Goal: Task Accomplishment & Management: Manage account settings

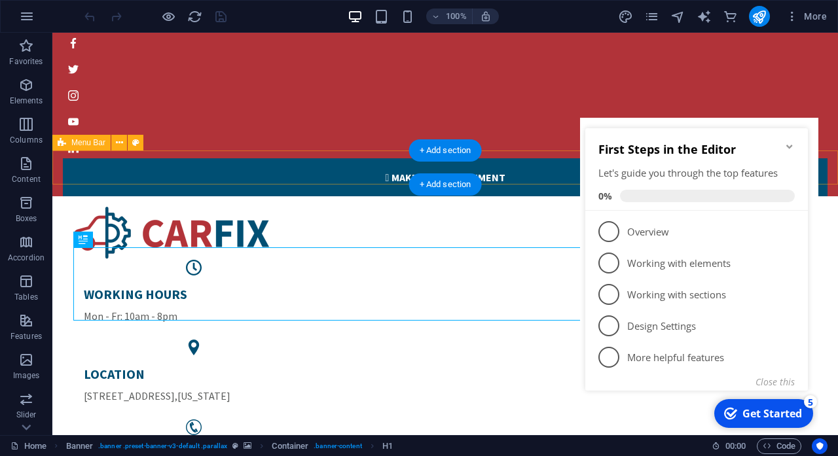
click at [791, 149] on icon "Minimize checklist" at bounding box center [790, 146] width 10 height 10
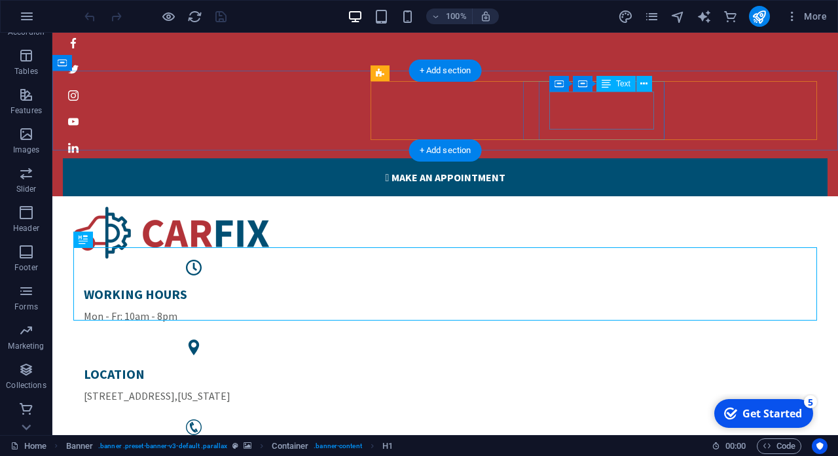
scroll to position [226, 0]
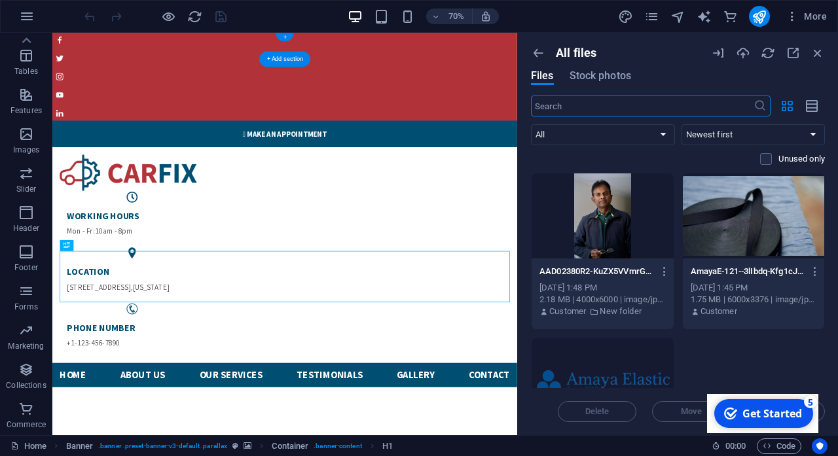
scroll to position [0, 0]
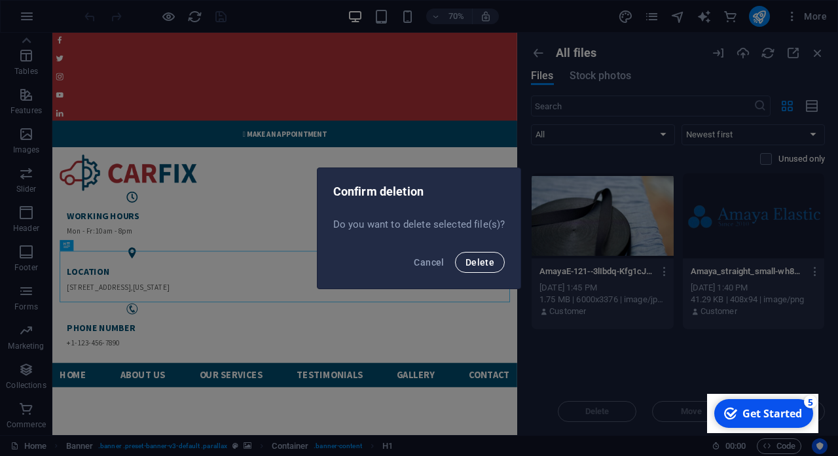
click at [478, 267] on span "Delete" at bounding box center [480, 262] width 29 height 10
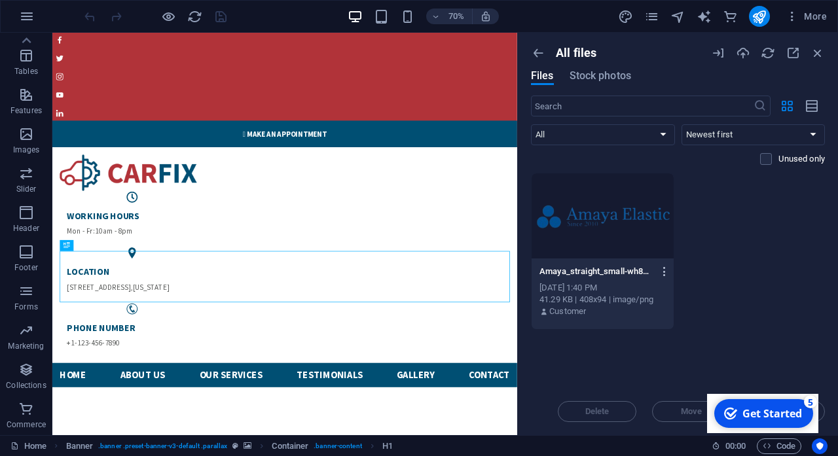
click at [665, 273] on icon "button" at bounding box center [665, 272] width 12 height 12
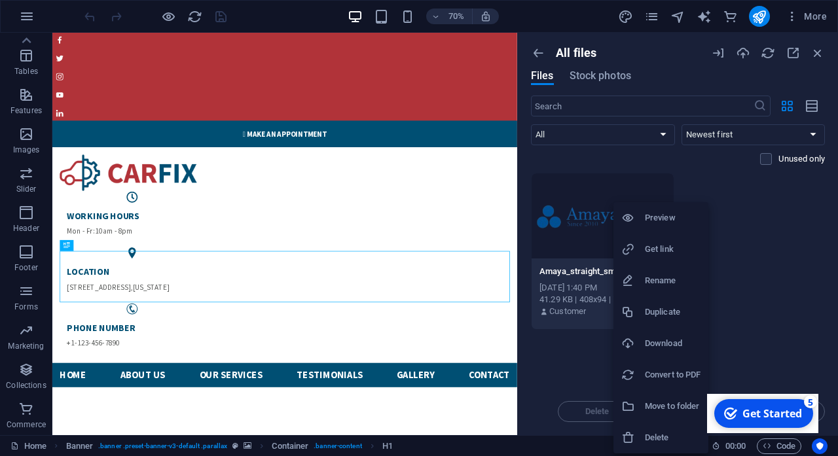
click at [640, 432] on div at bounding box center [634, 438] width 24 height 13
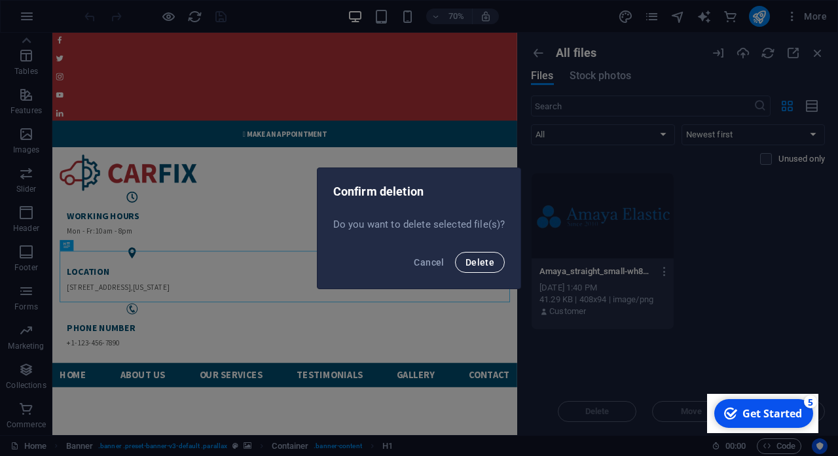
click at [487, 263] on span "Delete" at bounding box center [480, 262] width 29 height 10
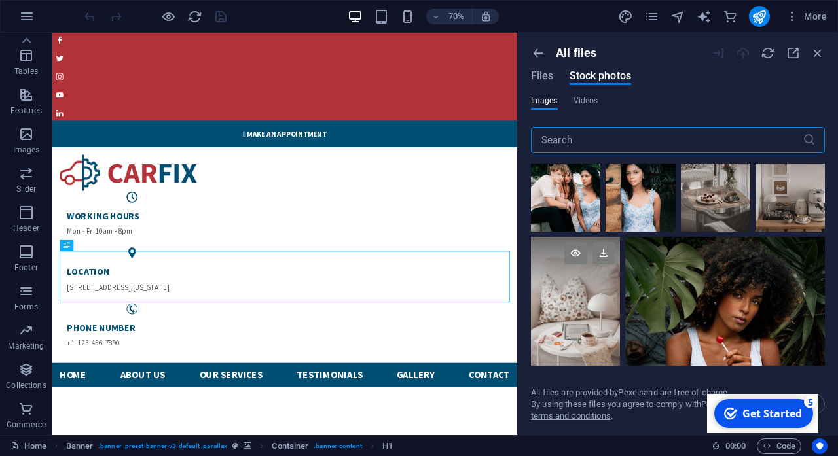
scroll to position [4335, 0]
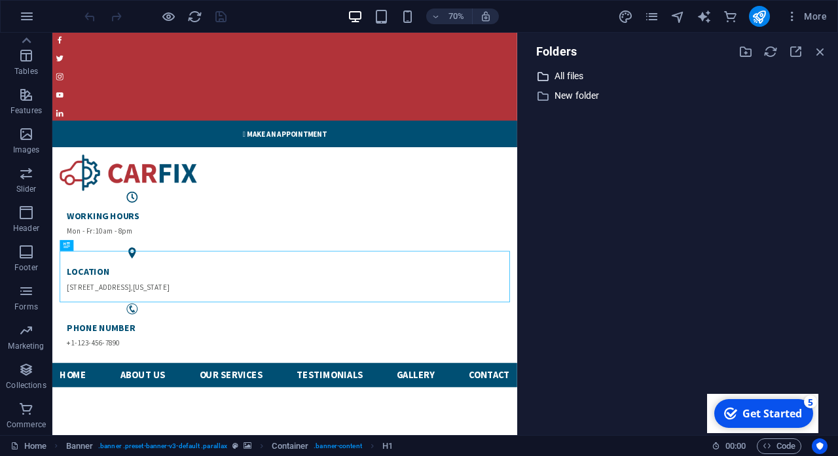
click at [579, 77] on p "All files" at bounding box center [679, 76] width 249 height 15
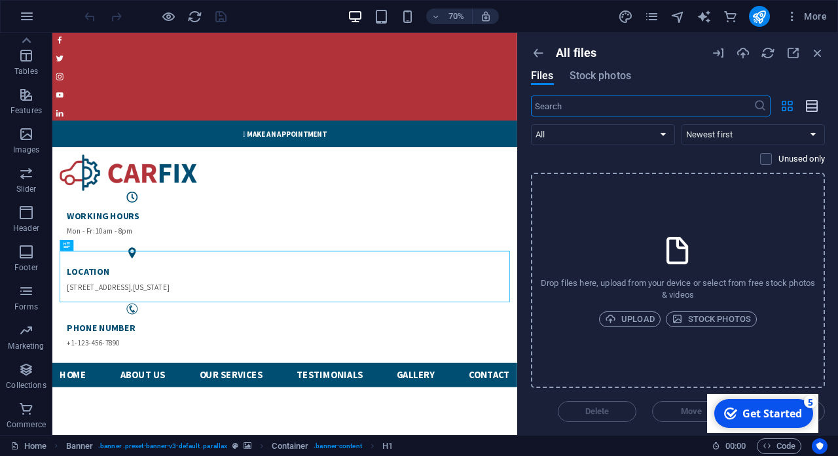
click at [814, 107] on icon "button" at bounding box center [813, 106] width 14 height 15
click at [595, 76] on span "Stock photos" at bounding box center [601, 76] width 62 height 16
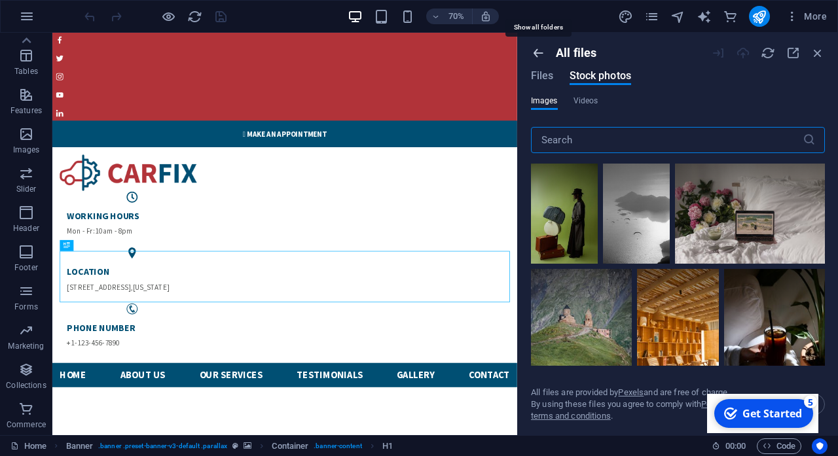
click at [539, 50] on icon "button" at bounding box center [538, 53] width 14 height 14
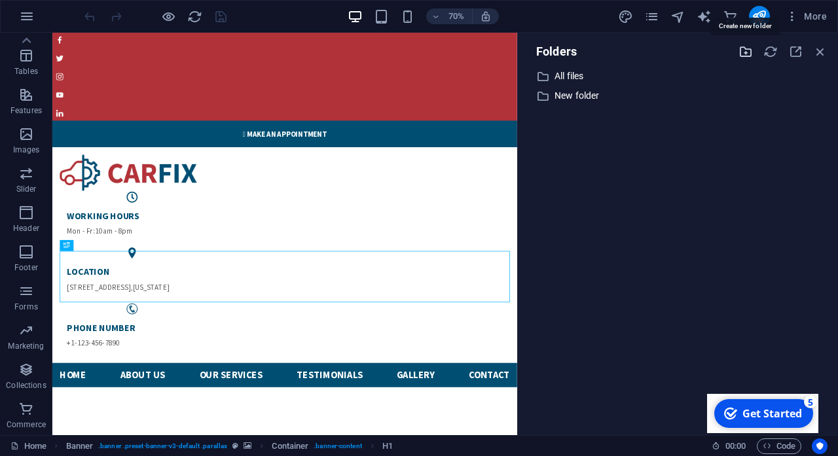
click at [748, 56] on icon "button" at bounding box center [746, 52] width 14 height 14
click at [572, 149] on div "​ All files All files ​ New folder New folder ​ New folder (1) New folder (1)" at bounding box center [678, 246] width 299 height 357
click at [540, 113] on icon at bounding box center [542, 115] width 13 height 13
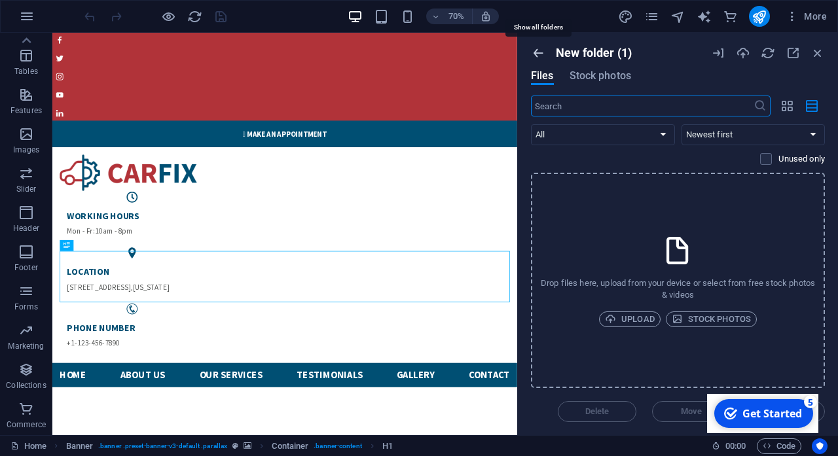
click at [541, 56] on icon "button" at bounding box center [538, 53] width 14 height 14
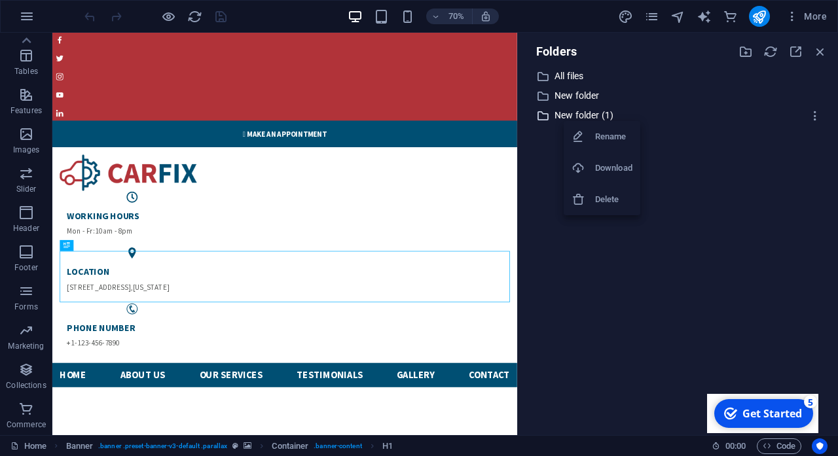
click at [601, 117] on body "[DOMAIN_NAME] Home Favorites Elements Columns Content Boxes Accordion Tables Fe…" at bounding box center [419, 228] width 838 height 456
click at [603, 204] on h6 "Delete" at bounding box center [613, 200] width 37 height 16
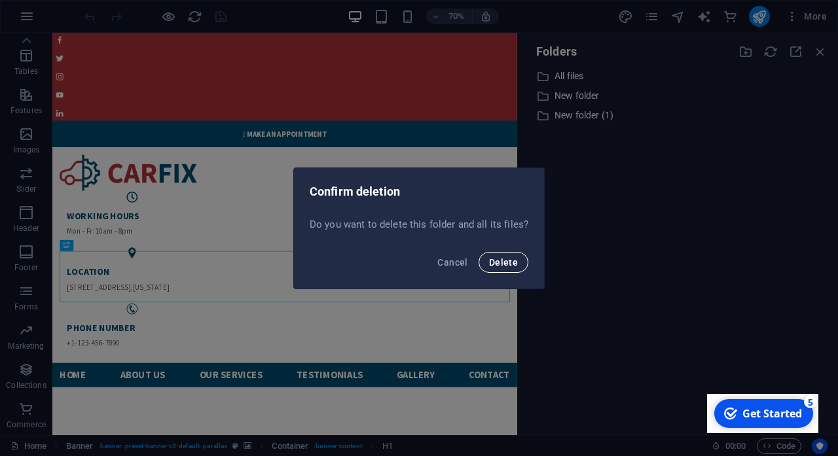
click at [483, 267] on button "Delete" at bounding box center [504, 262] width 50 height 21
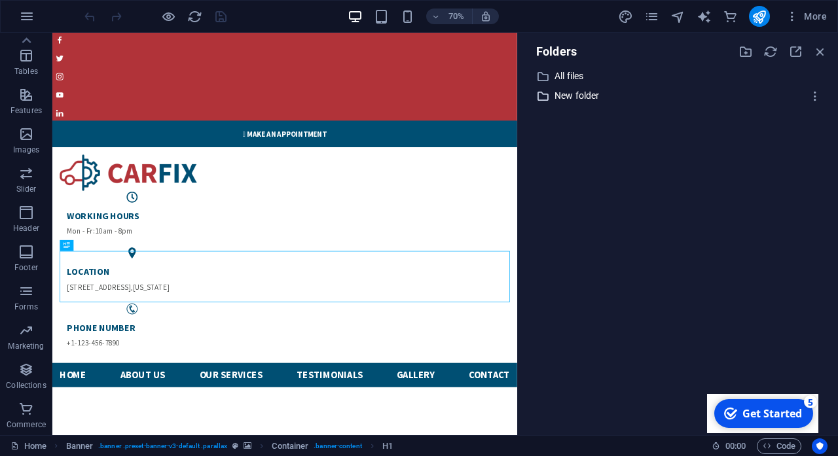
click at [588, 90] on body "[DOMAIN_NAME] Home Favorites Elements Columns Content Boxes Accordion Tables Fe…" at bounding box center [419, 228] width 838 height 456
click at [590, 172] on h6 "Delete" at bounding box center [600, 172] width 37 height 16
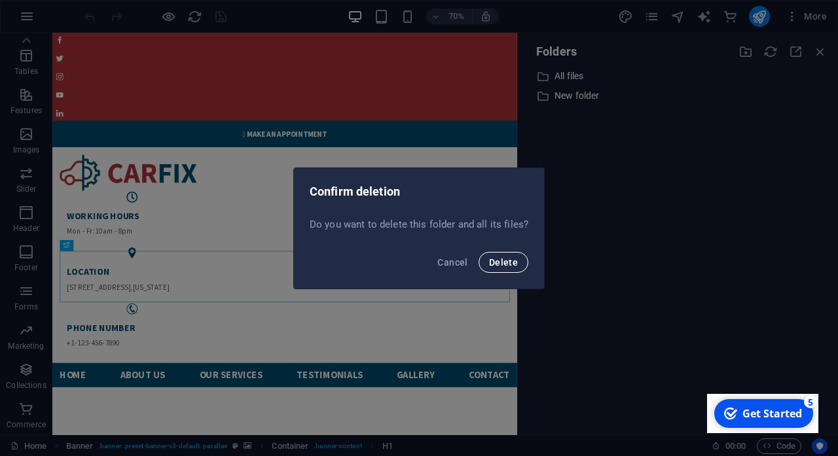
click at [497, 255] on button "Delete" at bounding box center [504, 262] width 50 height 21
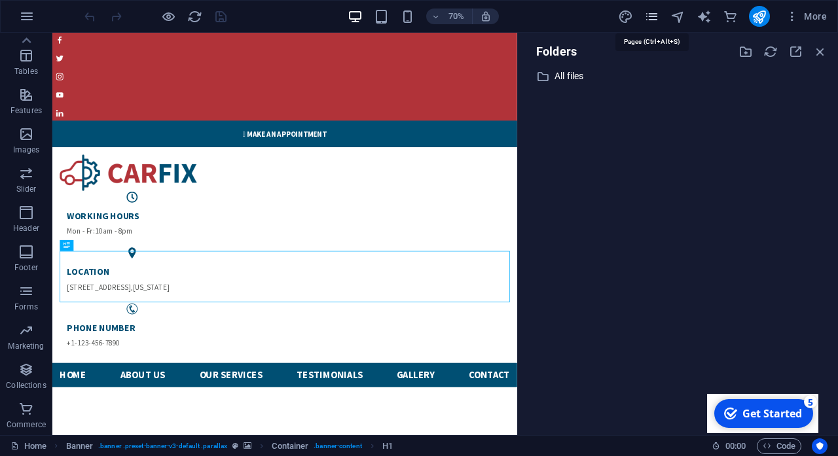
click at [0, 0] on icon "pages" at bounding box center [0, 0] width 0 height 0
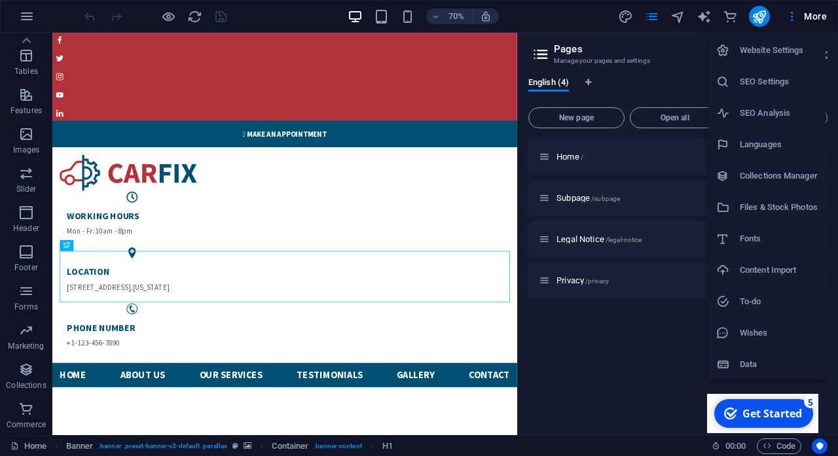
click at [758, 365] on h6 "Data" at bounding box center [779, 365] width 78 height 16
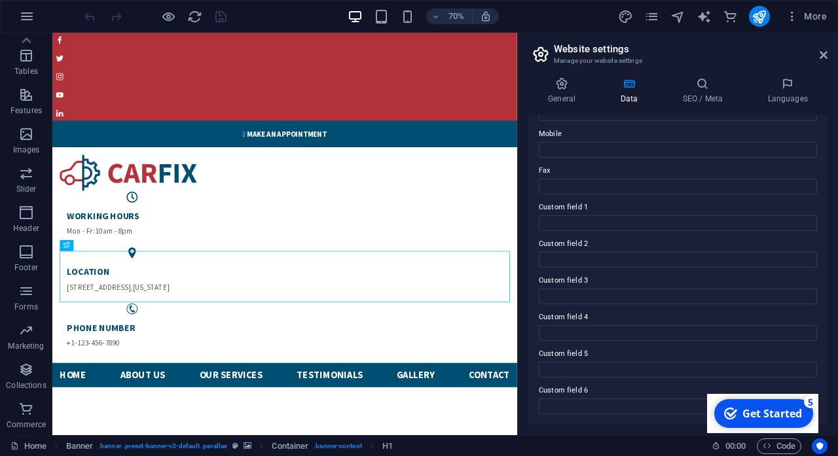
scroll to position [318, 0]
click at [825, 56] on icon at bounding box center [824, 55] width 8 height 10
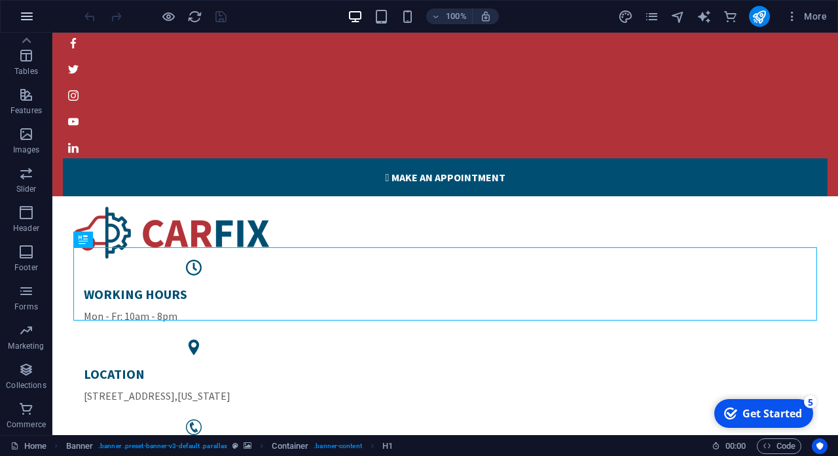
click at [0, 0] on icon "button" at bounding box center [0, 0] width 0 height 0
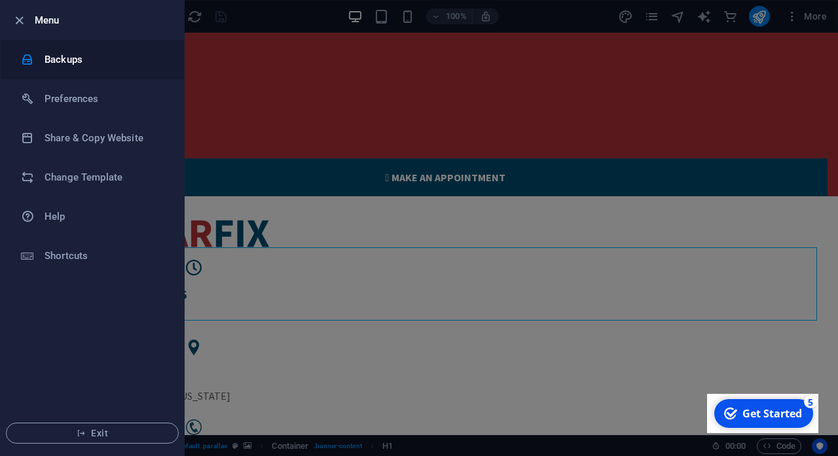
click at [64, 65] on h6 "Backups" at bounding box center [105, 60] width 121 height 16
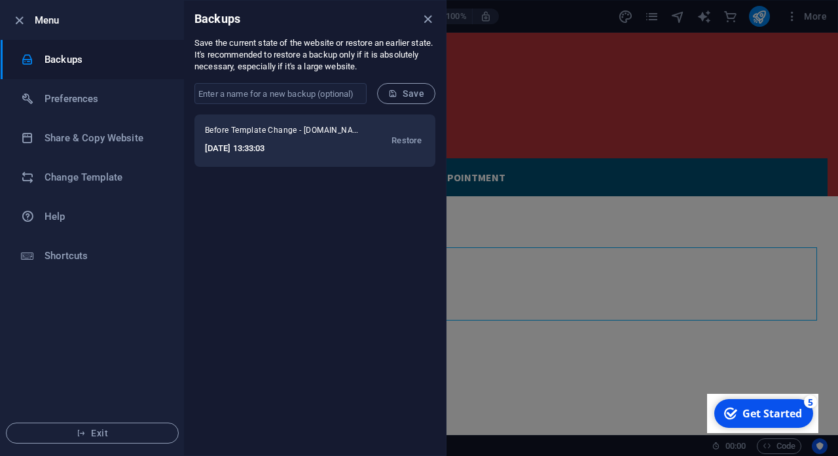
click at [245, 144] on h6 "[DATE] 13:33:03" at bounding box center [283, 149] width 157 height 16
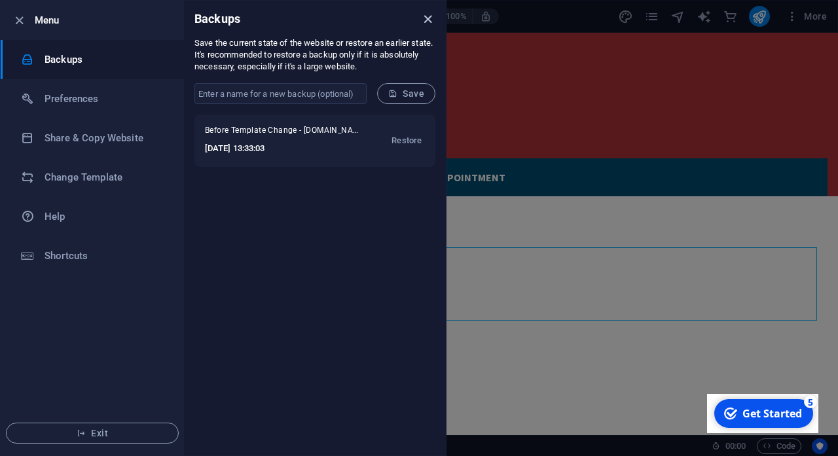
click at [430, 20] on icon "close" at bounding box center [427, 19] width 15 height 15
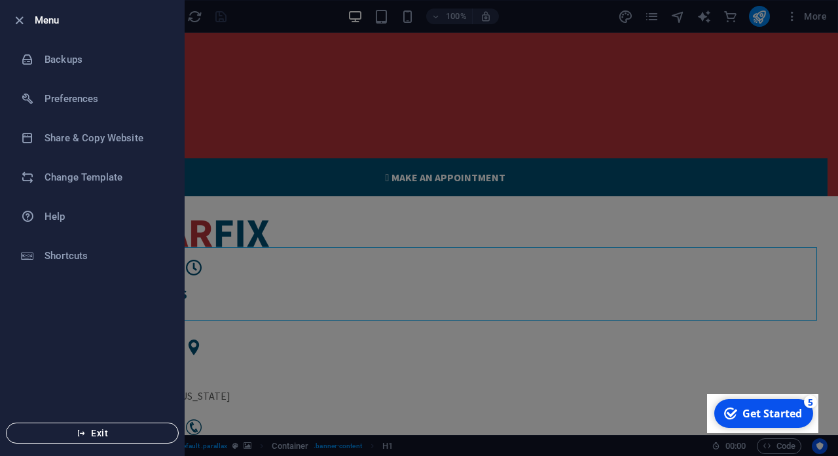
click at [97, 434] on span "Exit" at bounding box center [92, 433] width 151 height 10
